Goal: Information Seeking & Learning: Find specific fact

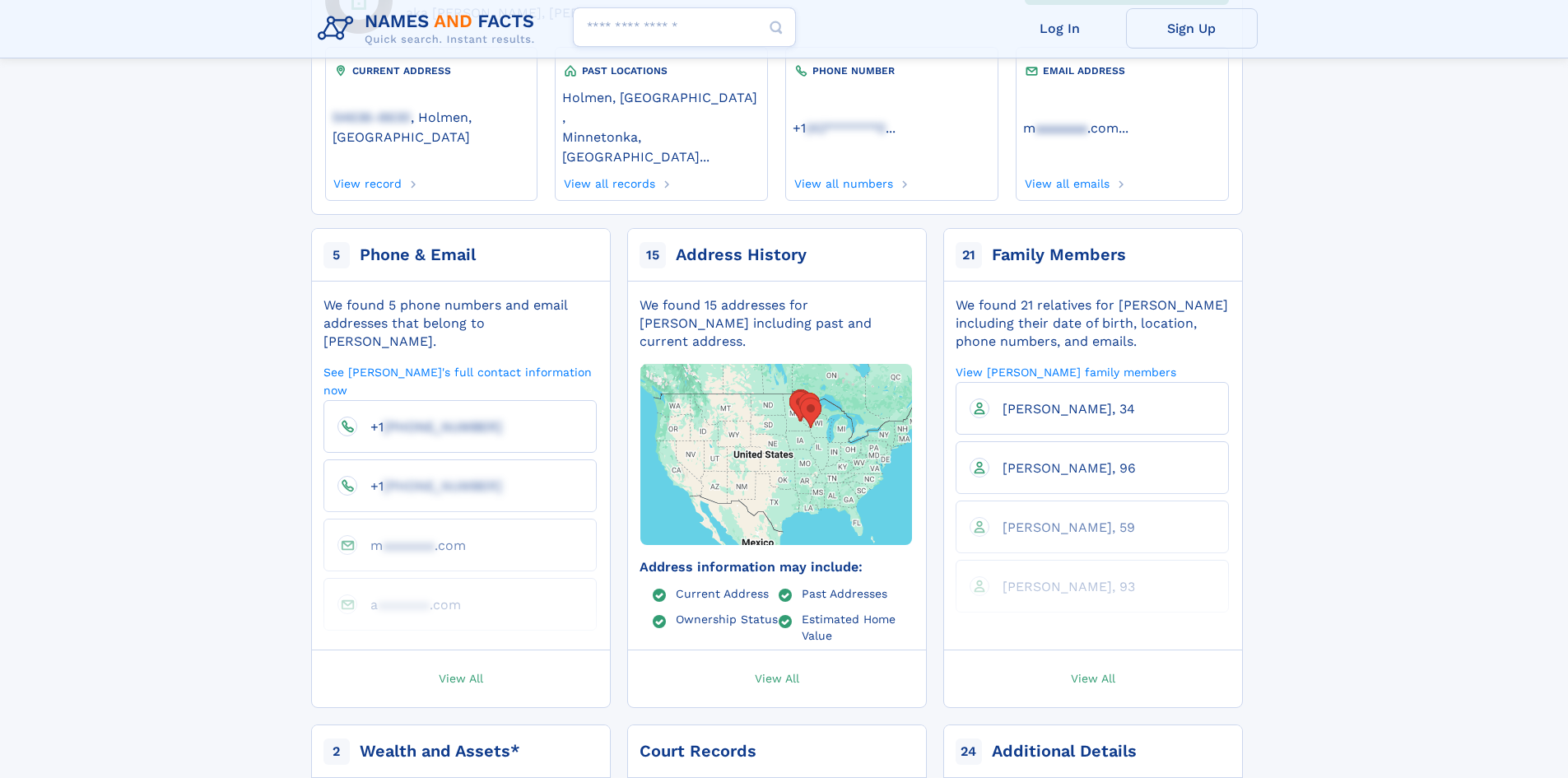
scroll to position [164, 0]
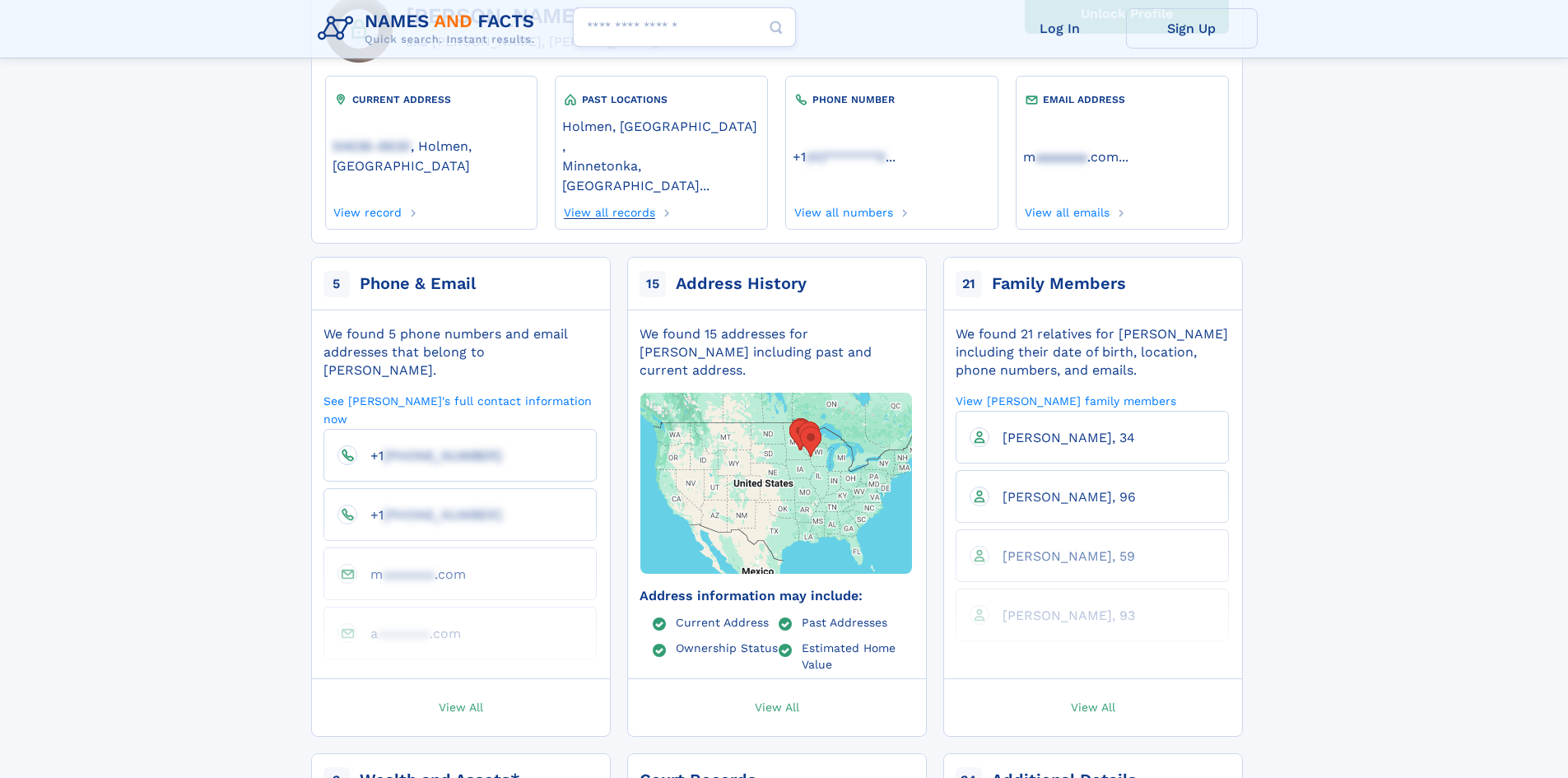
click at [598, 201] on link "View all records" at bounding box center [608, 210] width 93 height 18
click at [370, 201] on link "View record" at bounding box center [368, 210] width 70 height 18
